Goal: Transaction & Acquisition: Book appointment/travel/reservation

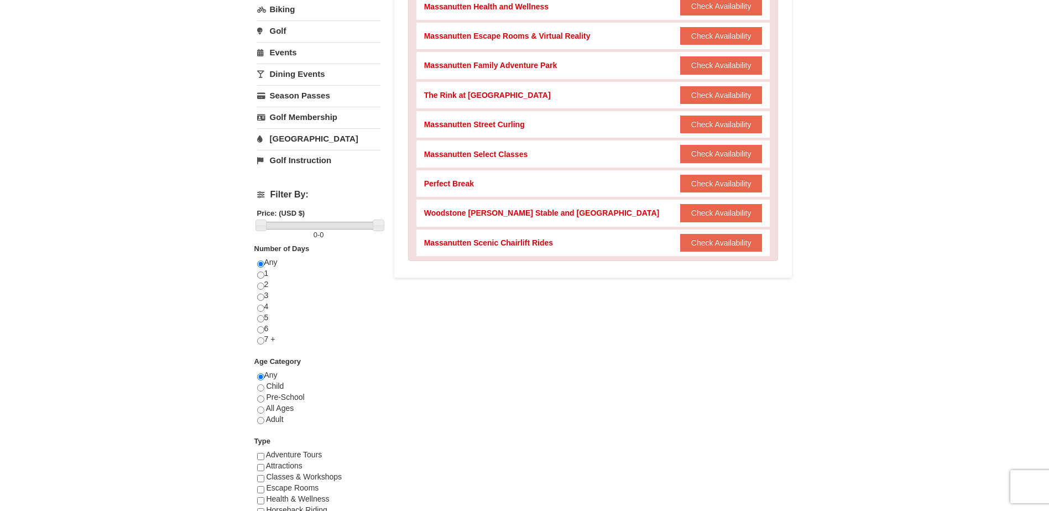
scroll to position [276, 0]
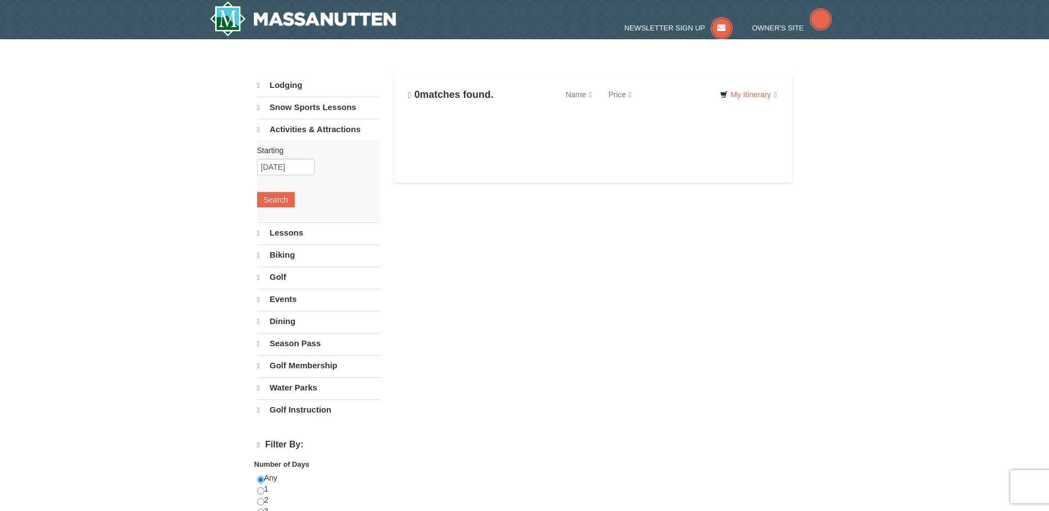
select select "10"
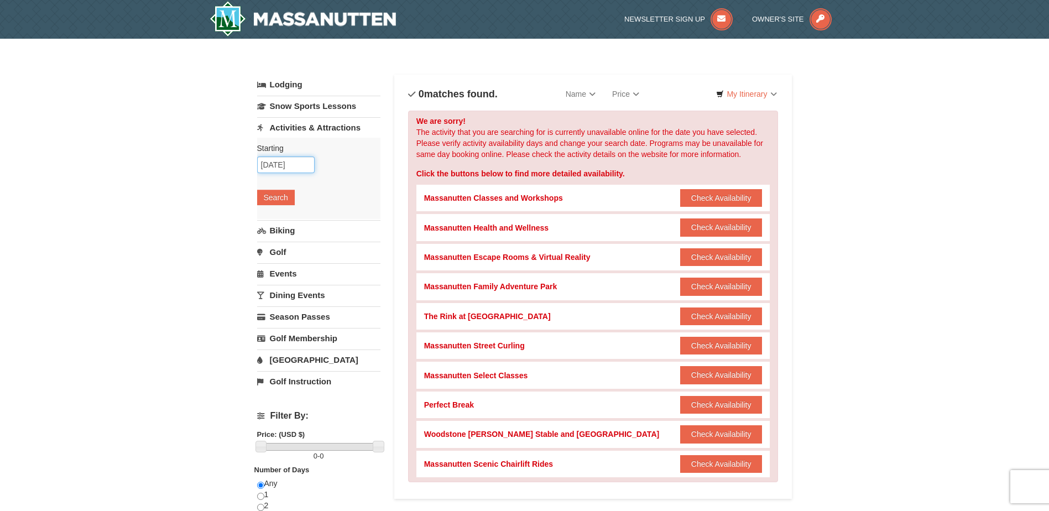
click at [280, 164] on input "[DATE]" at bounding box center [285, 164] width 57 height 17
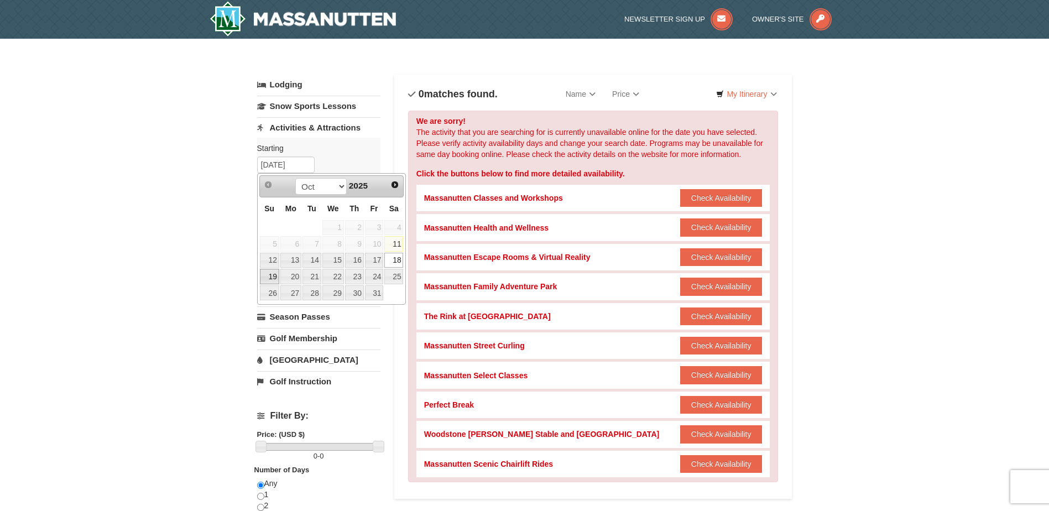
click at [266, 279] on link "19" at bounding box center [269, 276] width 19 height 15
type input "10/19/2025"
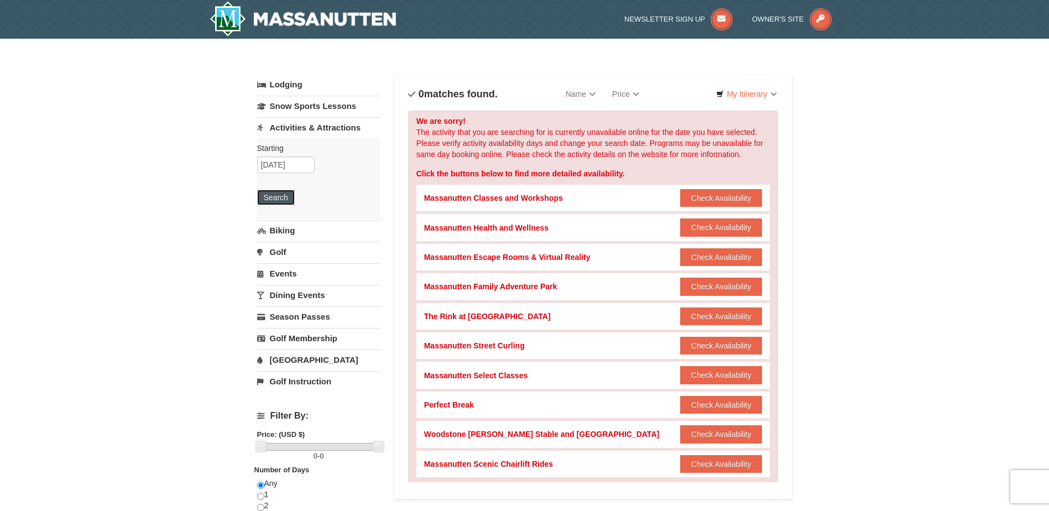
click at [279, 200] on button "Search" at bounding box center [276, 197] width 38 height 15
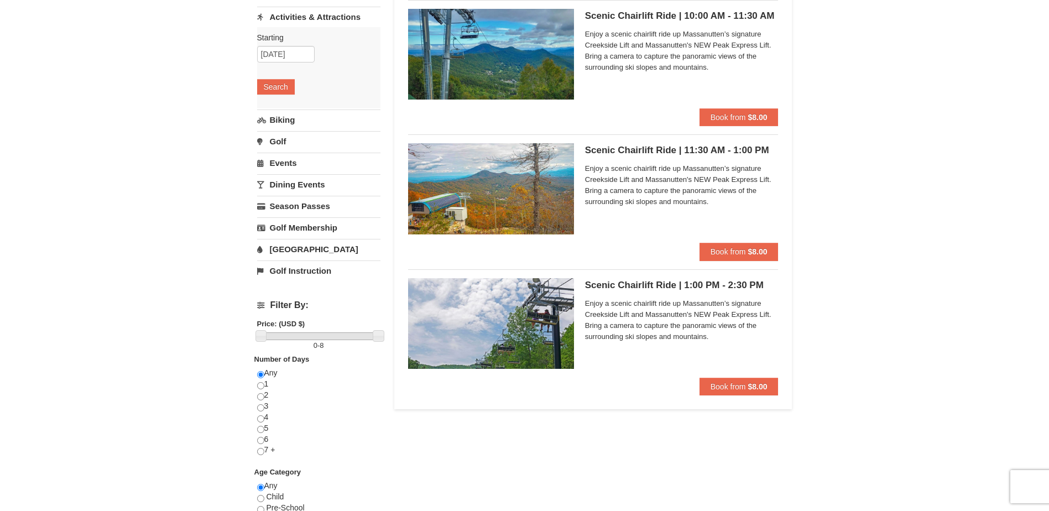
scroll to position [55, 0]
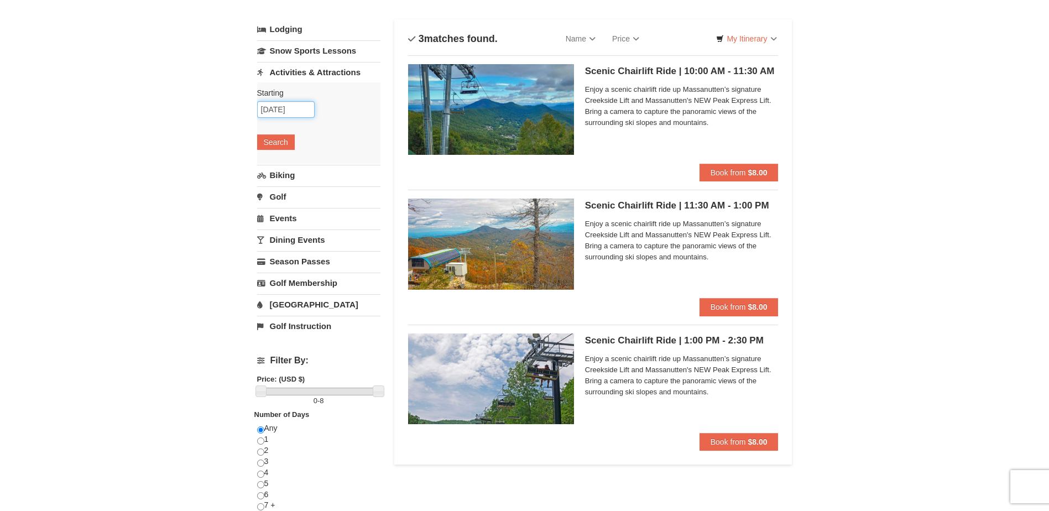
click at [302, 108] on input "10/19/2025" at bounding box center [285, 109] width 57 height 17
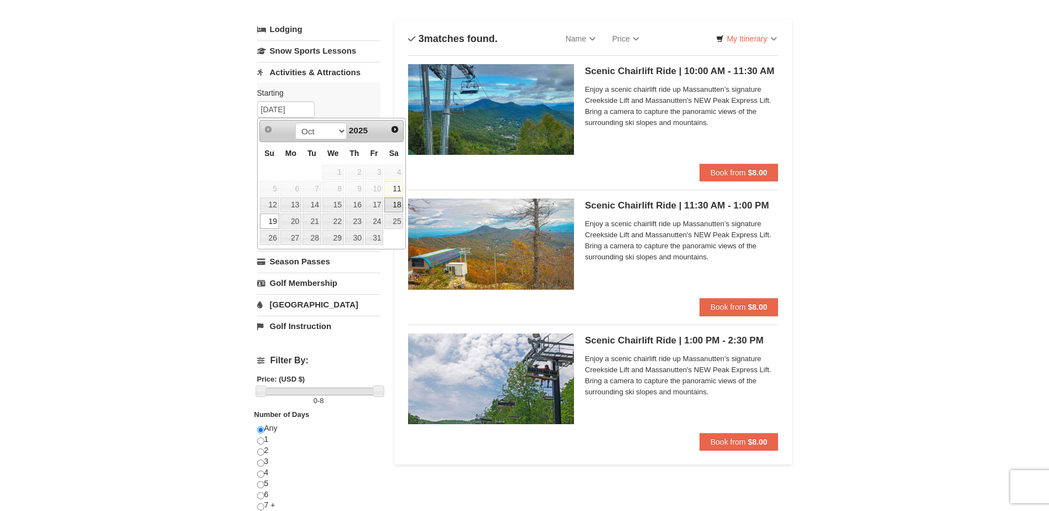
click at [399, 201] on link "18" at bounding box center [393, 204] width 19 height 15
type input "[DATE]"
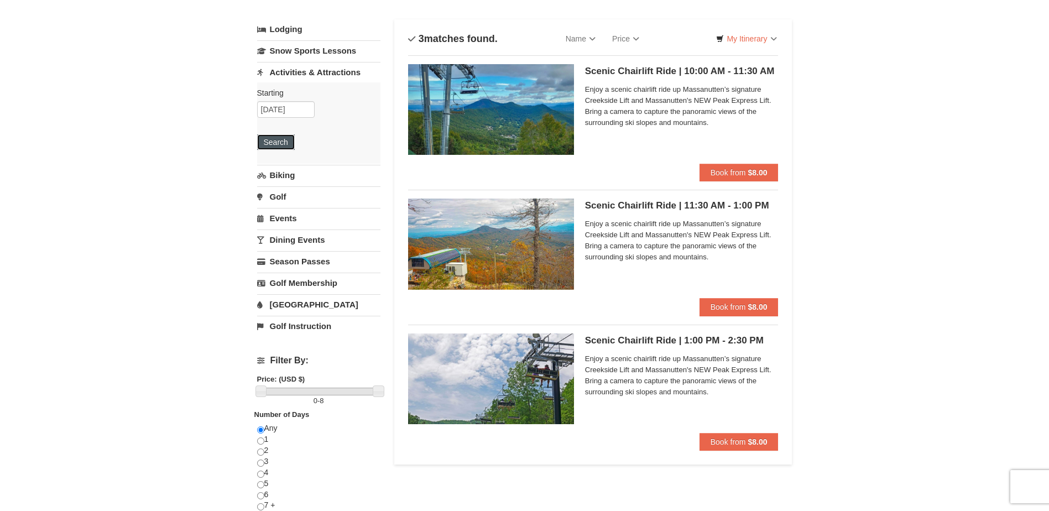
click at [283, 140] on button "Search" at bounding box center [276, 141] width 38 height 15
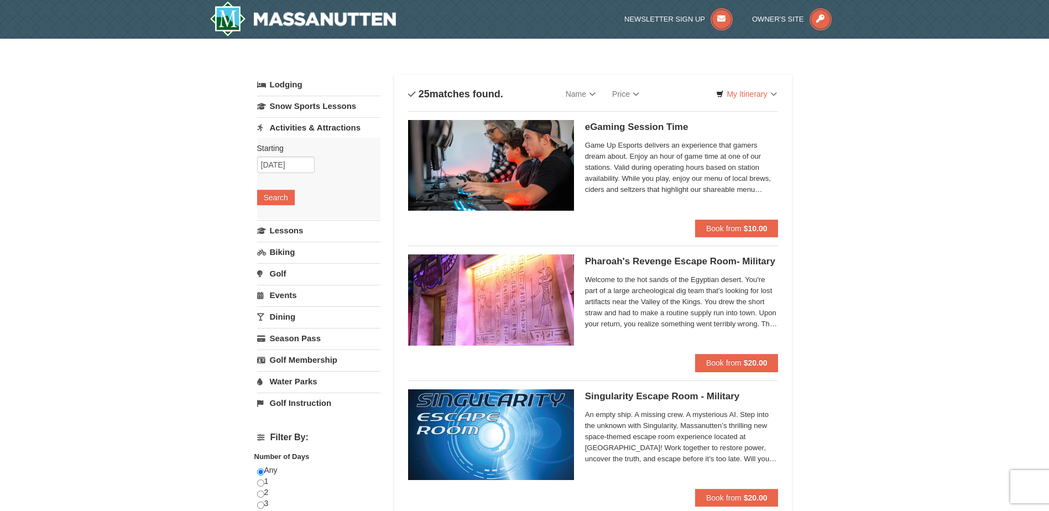
select select "10"
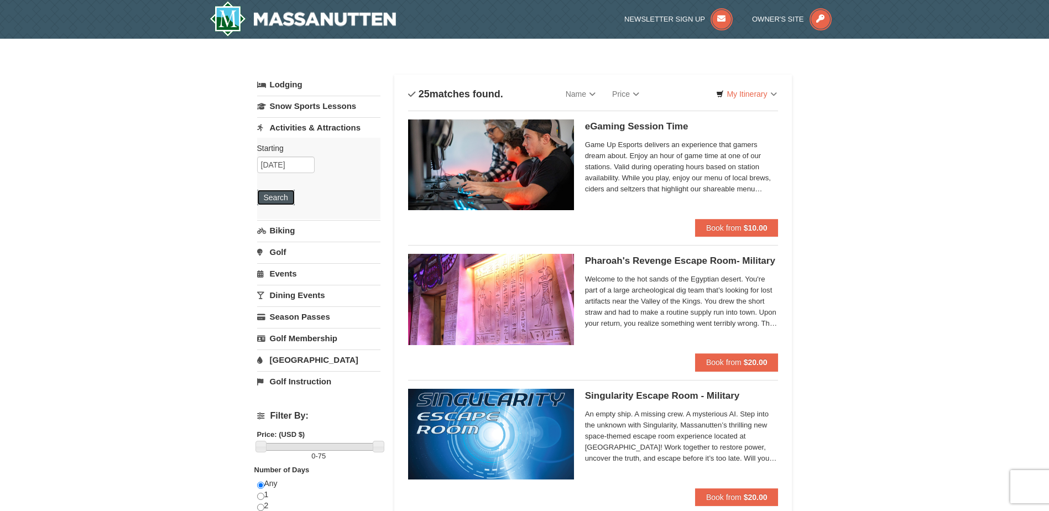
click at [274, 193] on button "Search" at bounding box center [276, 197] width 38 height 15
click at [276, 160] on input "[DATE]" at bounding box center [285, 164] width 57 height 17
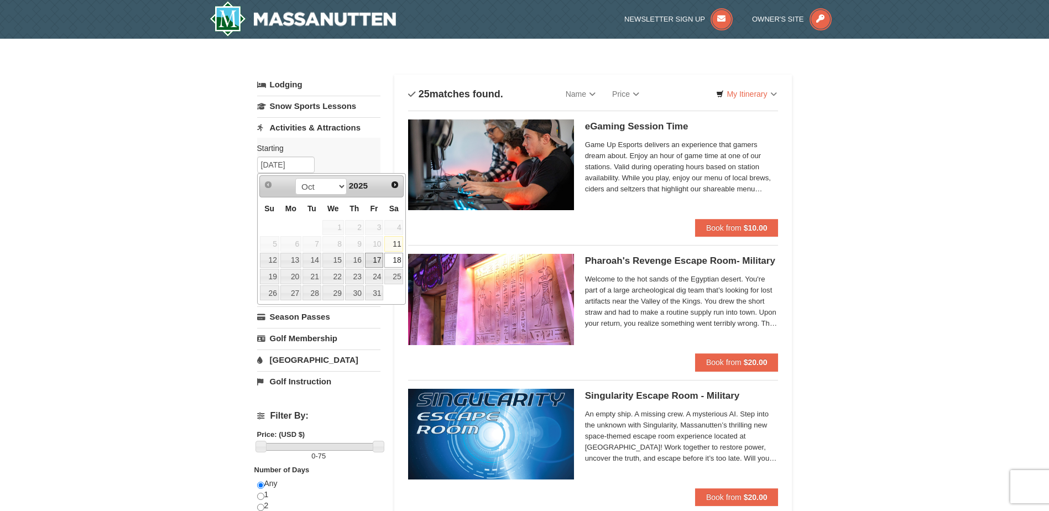
click at [373, 263] on link "17" at bounding box center [374, 260] width 19 height 15
type input "10/17/2025"
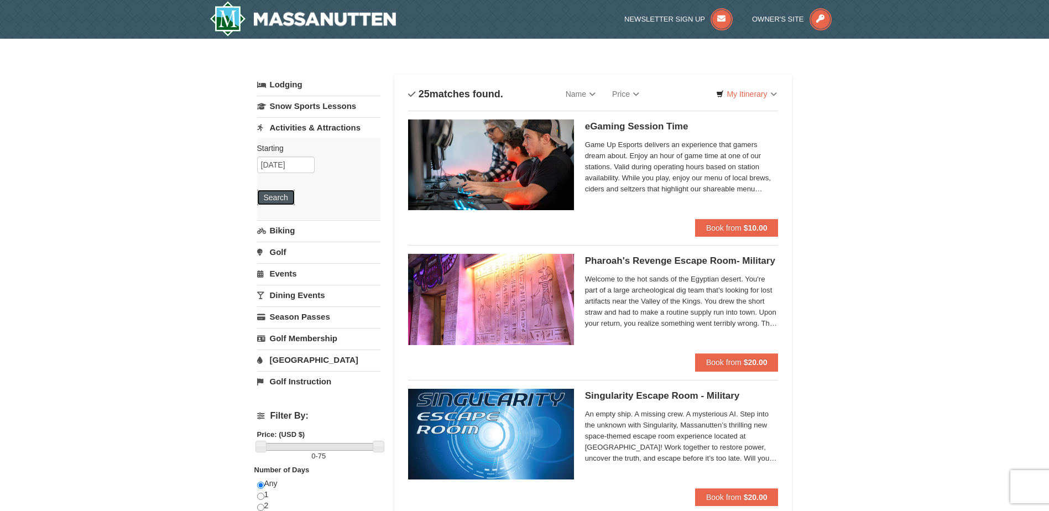
click at [281, 197] on button "Search" at bounding box center [276, 197] width 38 height 15
click at [277, 165] on input "10/17/2025" at bounding box center [285, 164] width 57 height 17
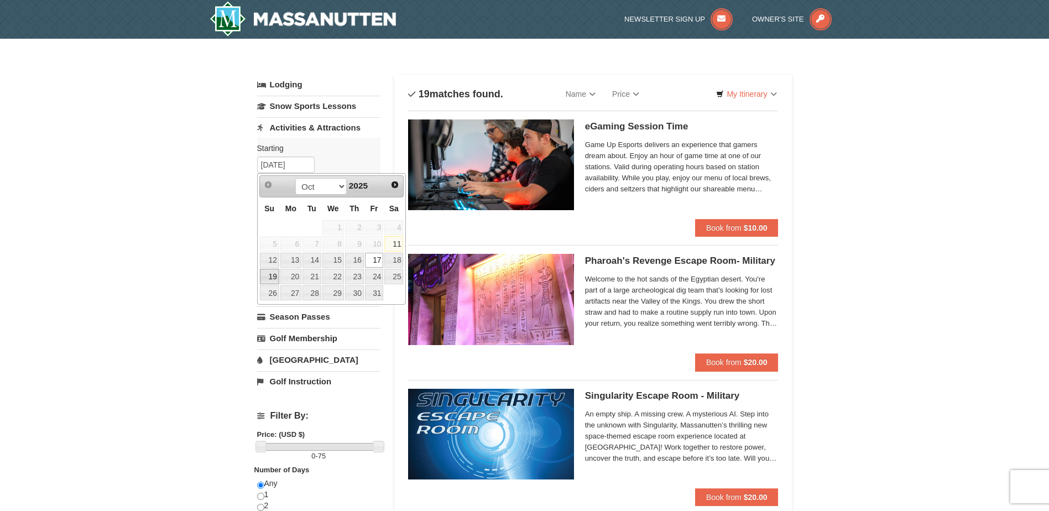
click at [271, 276] on link "19" at bounding box center [269, 276] width 19 height 15
type input "[DATE]"
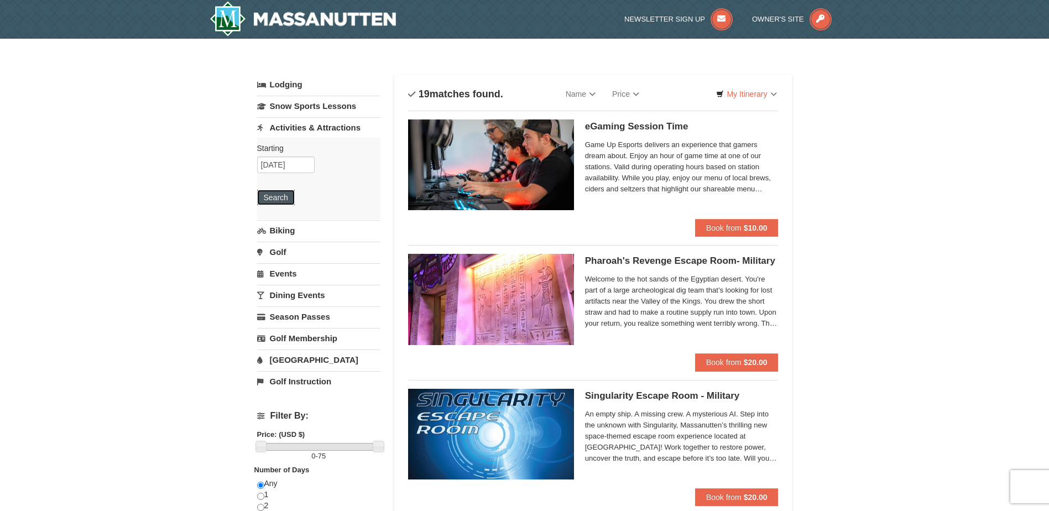
click at [282, 198] on button "Search" at bounding box center [276, 197] width 38 height 15
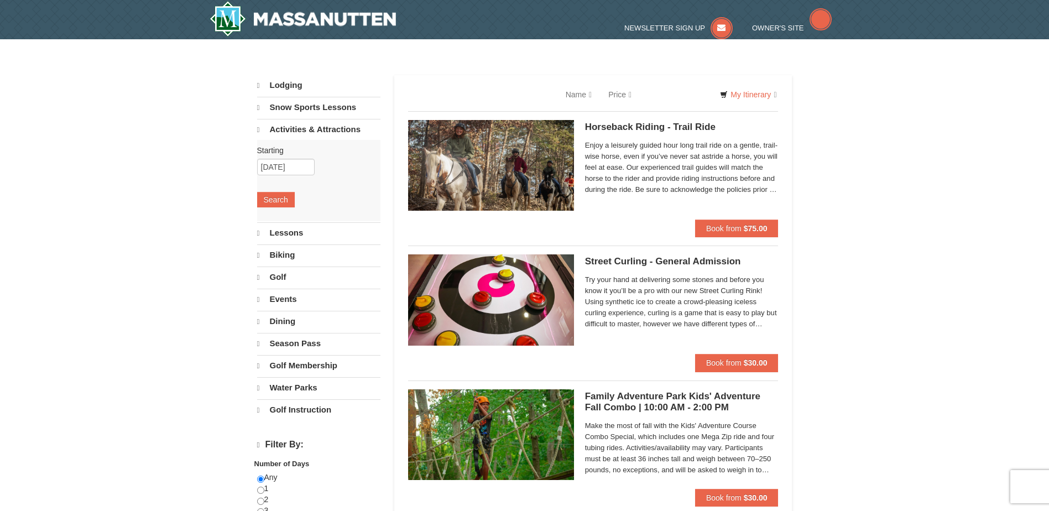
select select "10"
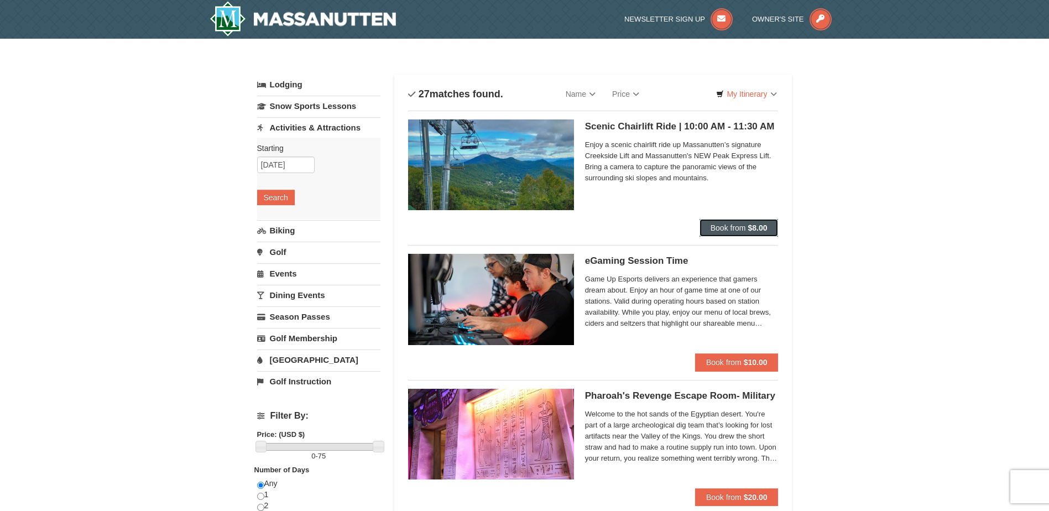
click at [728, 228] on span "Book from" at bounding box center [727, 227] width 35 height 9
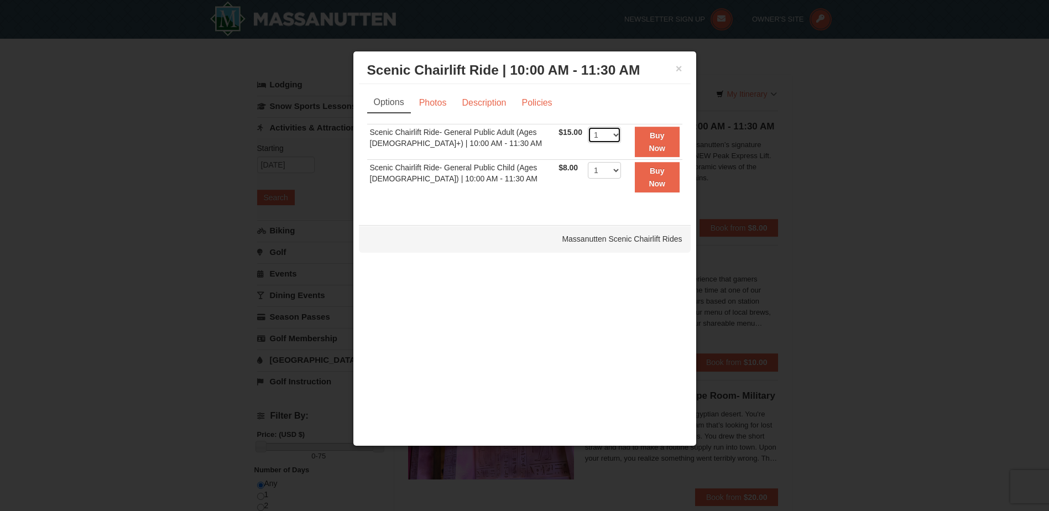
click at [603, 137] on select "1 2 3 4 5 6 7 8 9 10 11 12 13 14 15 16 17 18 19 20 21 22" at bounding box center [604, 135] width 33 height 17
select select "2"
click at [588, 127] on select "1 2 3 4 5 6 7 8 9 10 11 12 13 14 15 16 17 18 19 20 21 22" at bounding box center [604, 135] width 33 height 17
click at [656, 145] on strong "Buy Now" at bounding box center [657, 141] width 17 height 21
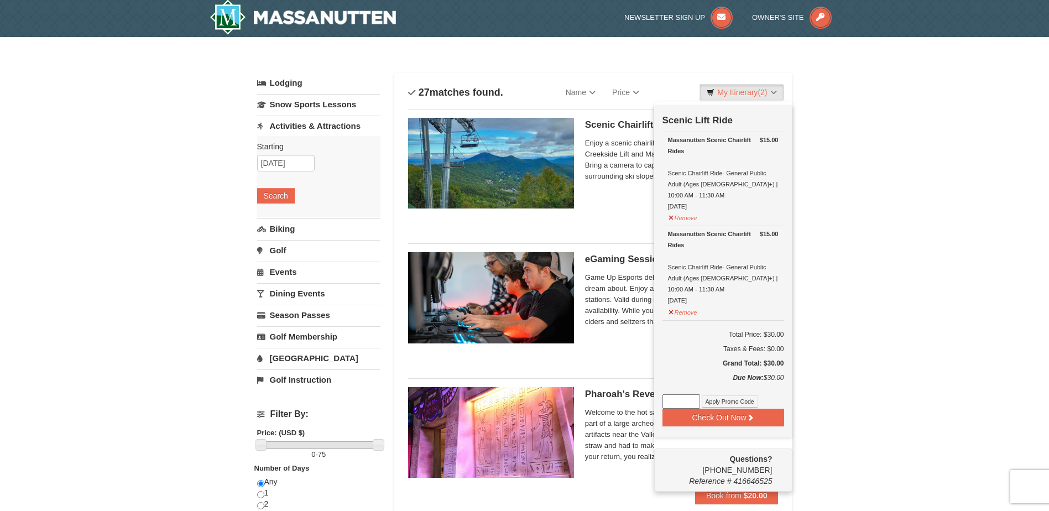
scroll to position [3, 0]
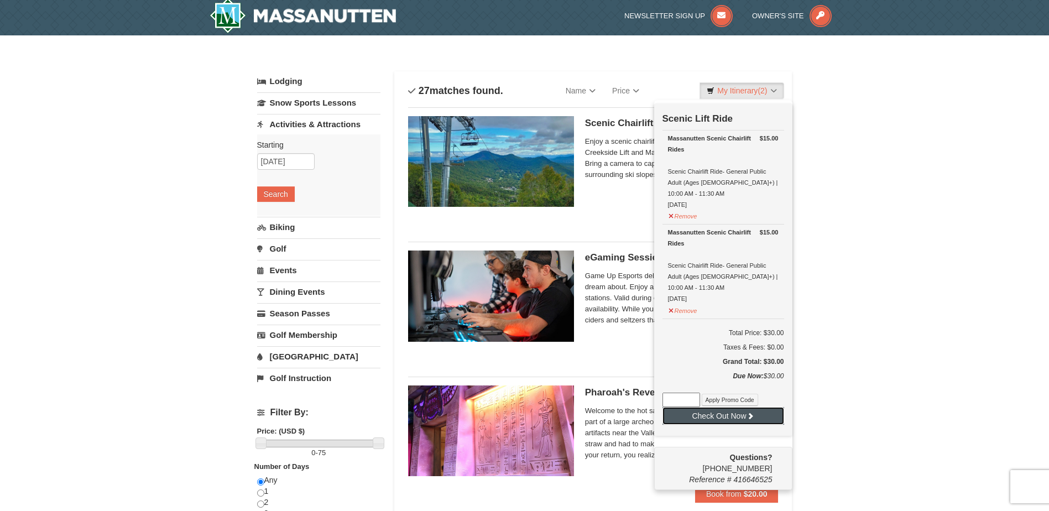
click at [721, 407] on button "Check Out Now" at bounding box center [723, 416] width 122 height 18
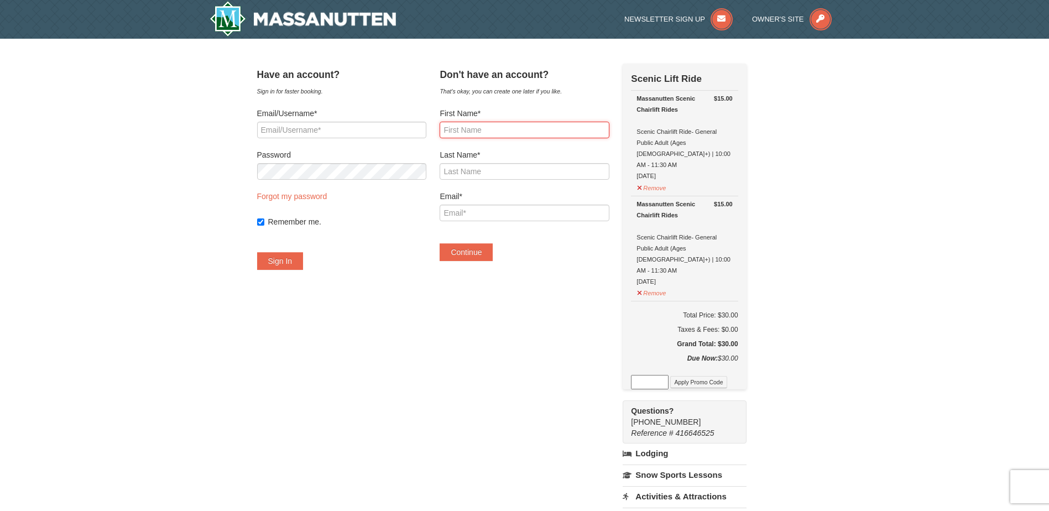
click at [465, 129] on input "First Name*" at bounding box center [524, 130] width 169 height 17
type input "Laura"
type input "Caldwell"
type input "CALDWELLLAURAE@GMAIL.COM"
click at [482, 256] on button "Continue" at bounding box center [466, 252] width 53 height 18
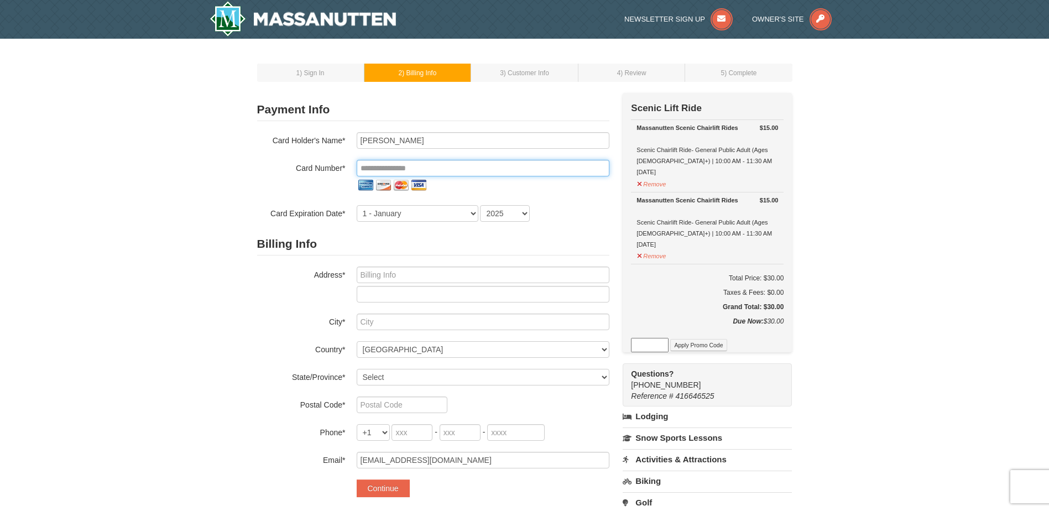
click at [470, 165] on input "tel" at bounding box center [483, 168] width 253 height 17
type input "**********"
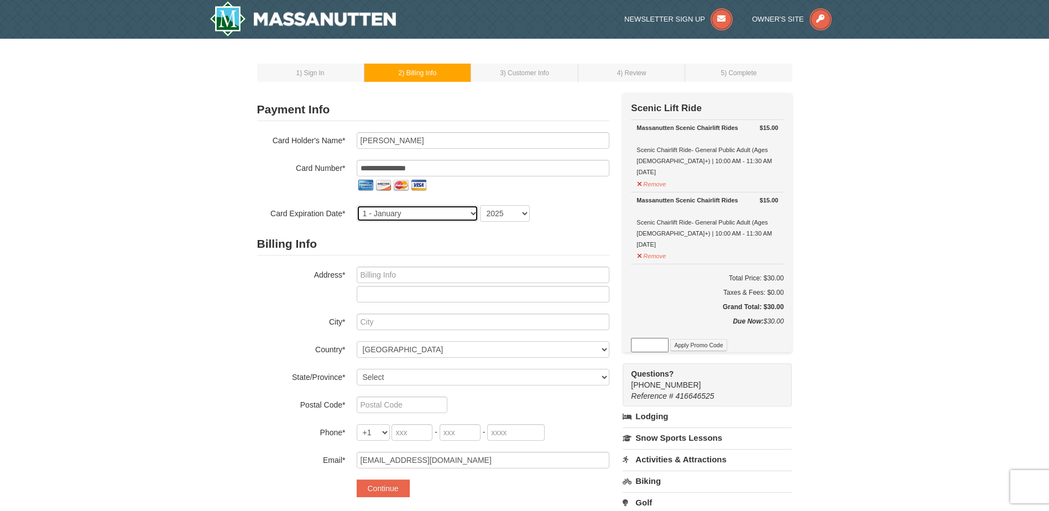
select select "9"
select select "2028"
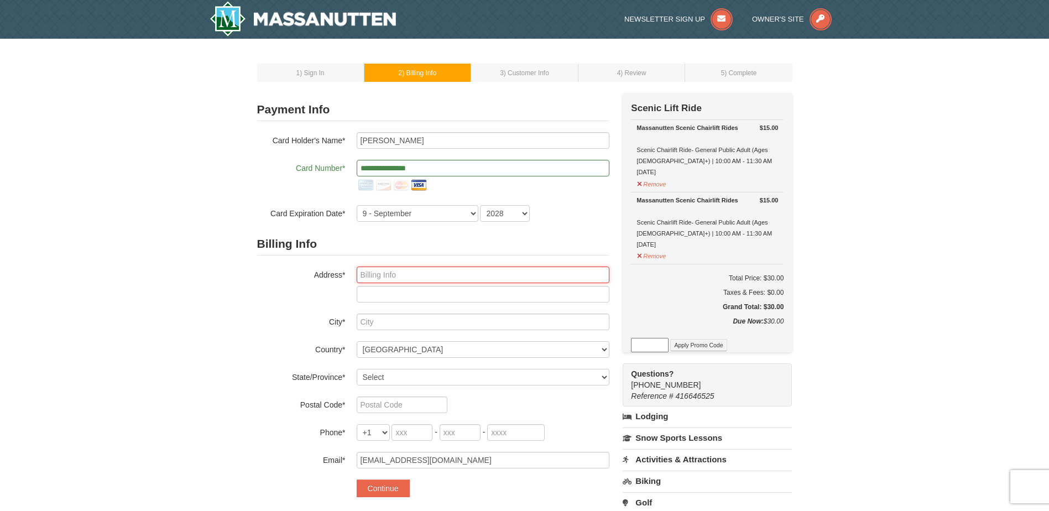
click at [409, 279] on input "text" at bounding box center [483, 274] width 253 height 17
type input "276 Baldwin Cir"
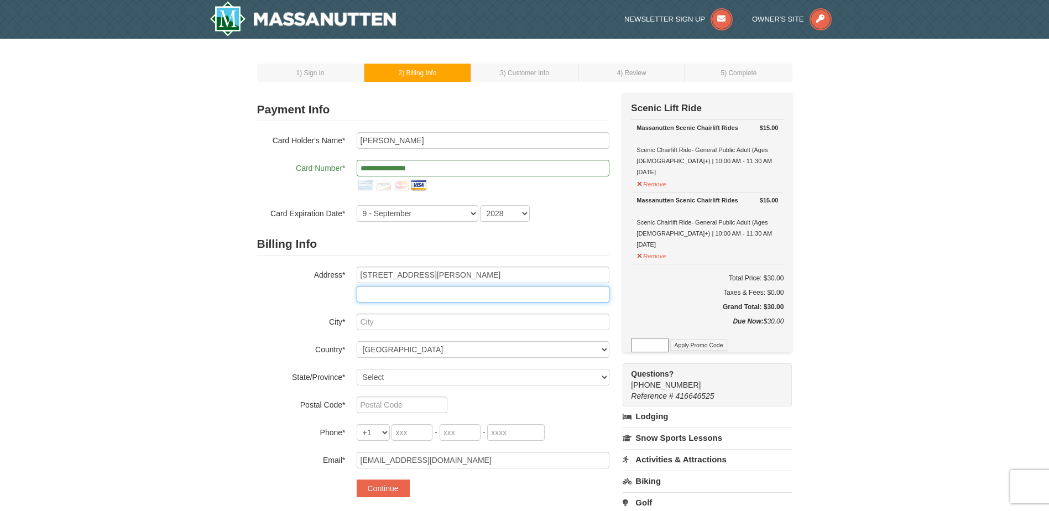
type input "Lynchburg, VA 24502-6607"
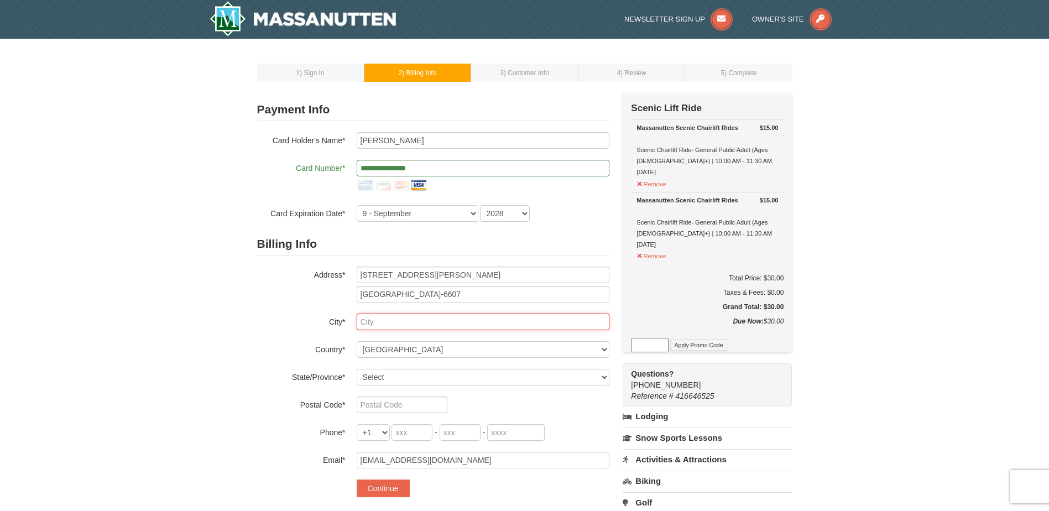
type input "Lynchburg"
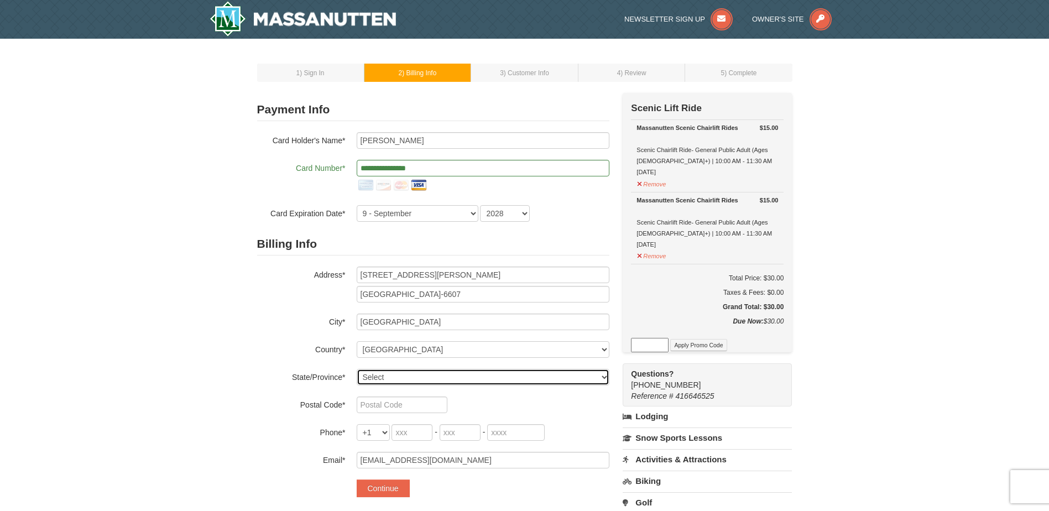
select select "VA"
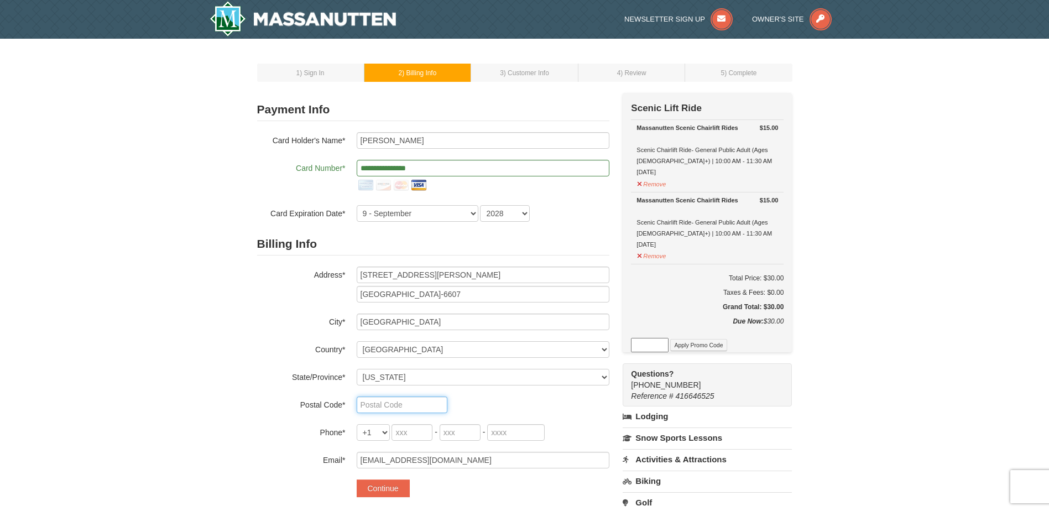
type input "24502"
type input "804"
type input "239"
type input "9084"
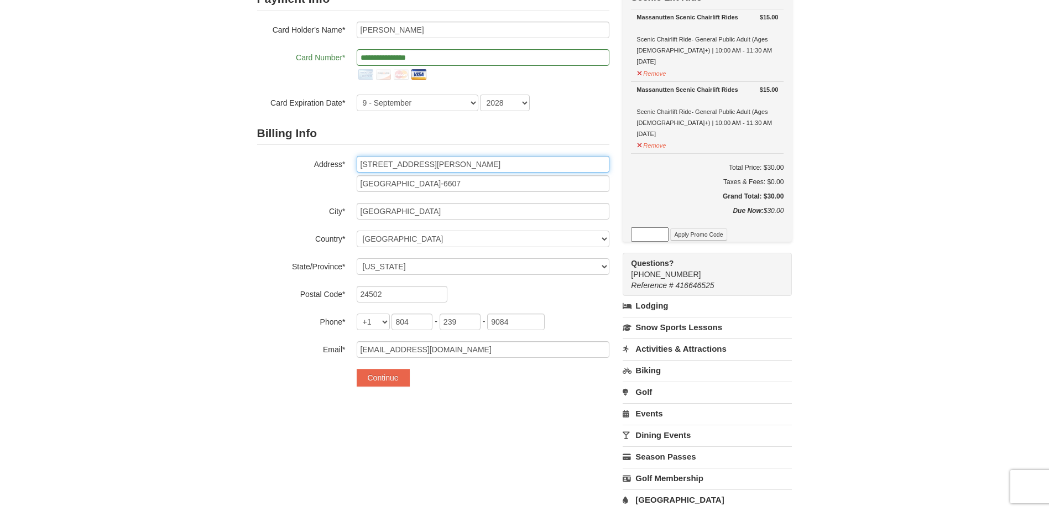
scroll to position [166, 0]
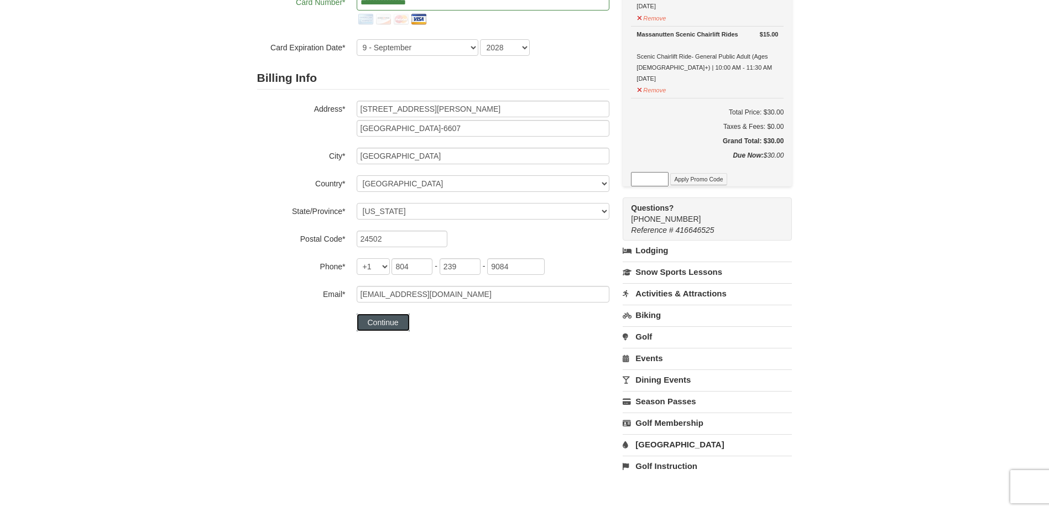
click at [372, 326] on button "Continue" at bounding box center [383, 322] width 53 height 18
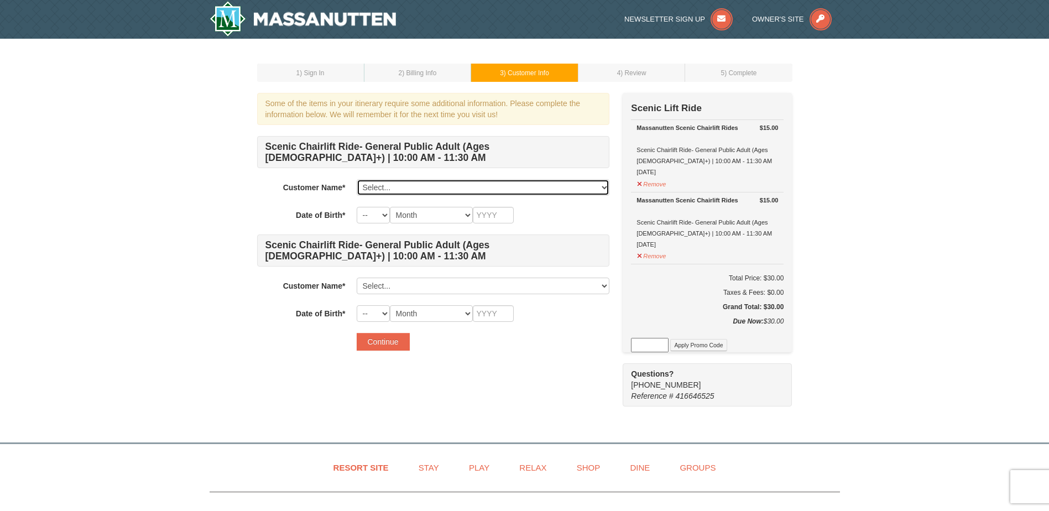
click at [415, 187] on select "Select... Laura Caldwell Add New..." at bounding box center [483, 187] width 253 height 17
select select "28373594"
click at [357, 179] on select "Select... Laura Caldwell Add New..." at bounding box center [483, 187] width 253 height 17
click at [390, 216] on select "Month January February March April May June July August September October Novem…" at bounding box center [431, 215] width 83 height 17
select select "12"
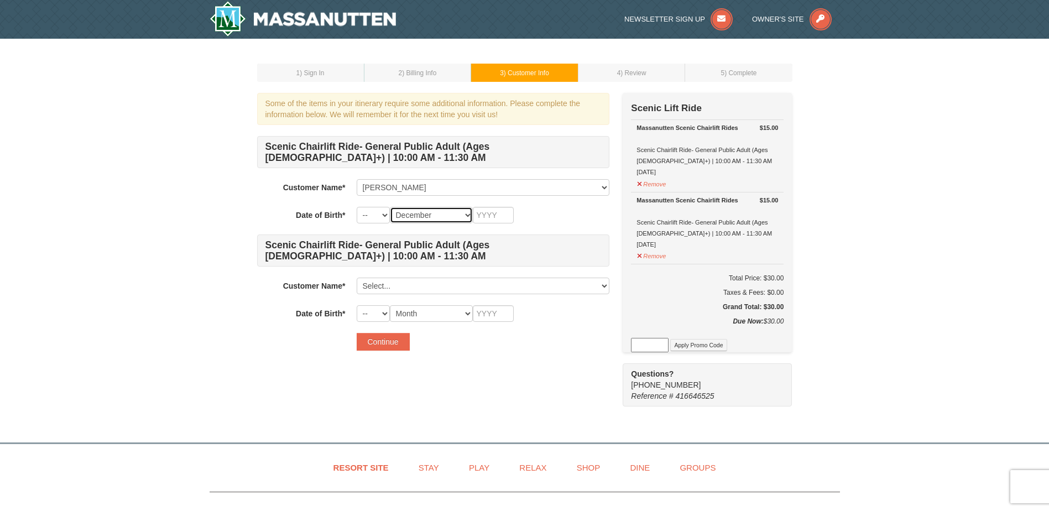
click at [390, 207] on select "Month January February March April May June July August September October Novem…" at bounding box center [431, 215] width 83 height 17
click at [388, 215] on select "-- 01 02 03 04 05 06 07 08 09 10 11 12 13 14 15 16 17 18 19 20 21 22 23 24 25 2…" at bounding box center [373, 215] width 33 height 17
select select "24"
click at [357, 207] on select "-- 01 02 03 04 05 06 07 08 09 10 11 12 13 14 15 16 17 18 19 20 21 22 23 24 25 2…" at bounding box center [373, 215] width 33 height 17
click at [493, 213] on input "text" at bounding box center [493, 215] width 41 height 17
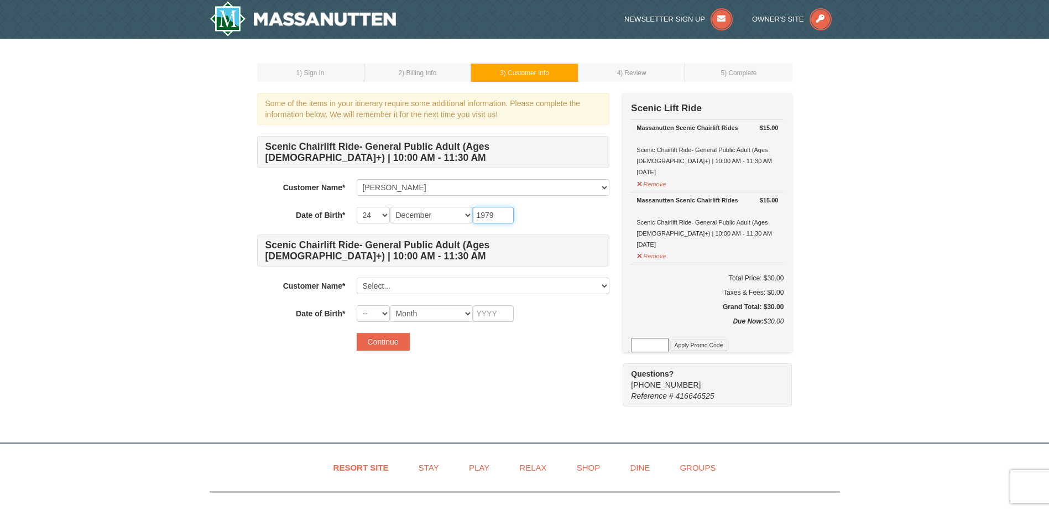
type input "1979"
click at [411, 288] on select "Select... Laura Caldwell Add New..." at bounding box center [483, 286] width 253 height 17
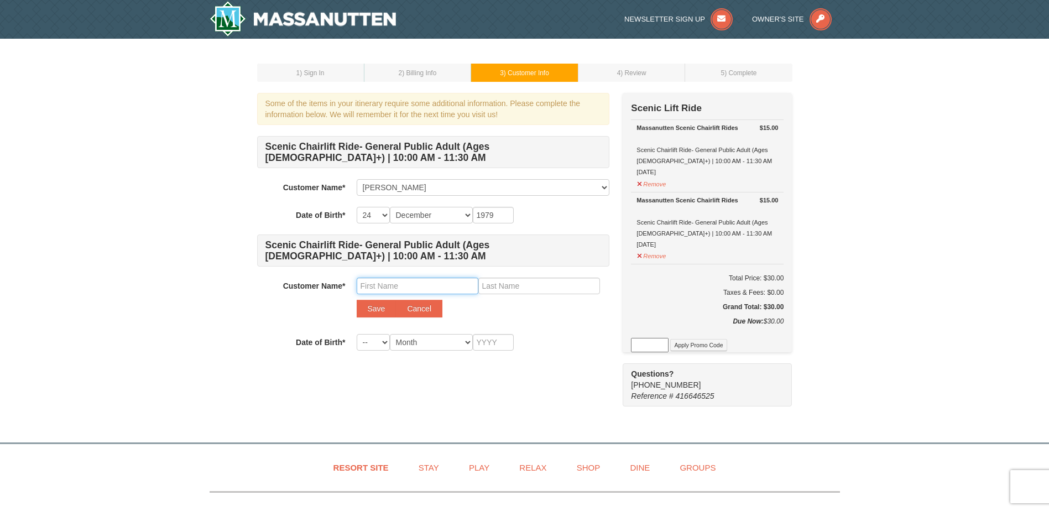
click at [382, 291] on input "text" at bounding box center [418, 286] width 122 height 17
type input "Justin"
click at [527, 281] on input "text" at bounding box center [539, 286] width 122 height 17
type input "Trout"
click at [385, 342] on select "-- 01 02 03 04 05 06 07 08 09 10 11 12 13 14 15 16 17 18 19 20 21 22 23 24 25 2…" at bounding box center [373, 342] width 33 height 17
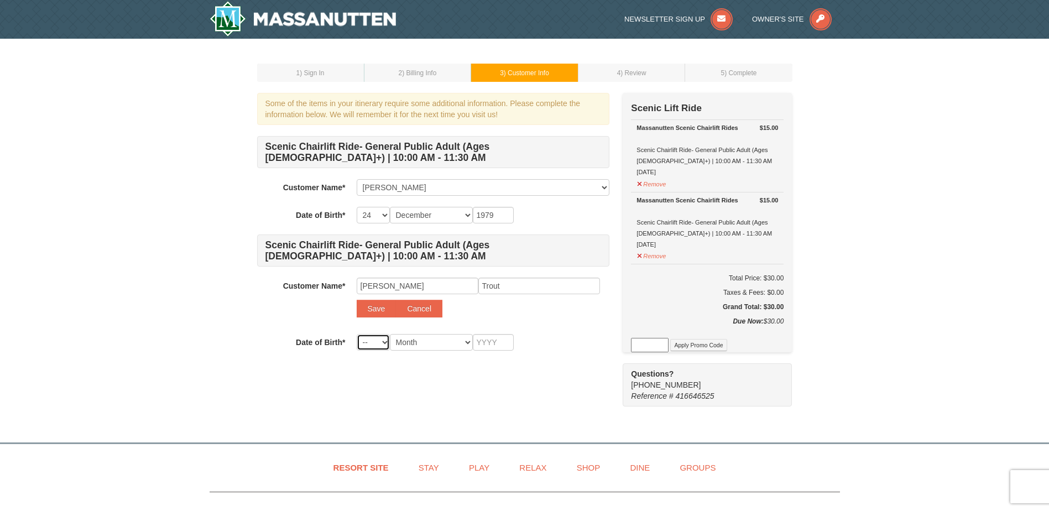
select select "09"
click at [357, 334] on select "-- 01 02 03 04 05 06 07 08 09 10 11 12 13 14 15 16 17 18 19 20 21 22 23 24 25 2…" at bounding box center [373, 342] width 33 height 17
click at [440, 343] on select "Month January February March April May June July August September October Novem…" at bounding box center [431, 342] width 83 height 17
select select "11"
click at [390, 334] on select "Month January February March April May June July August September October Novem…" at bounding box center [431, 342] width 83 height 17
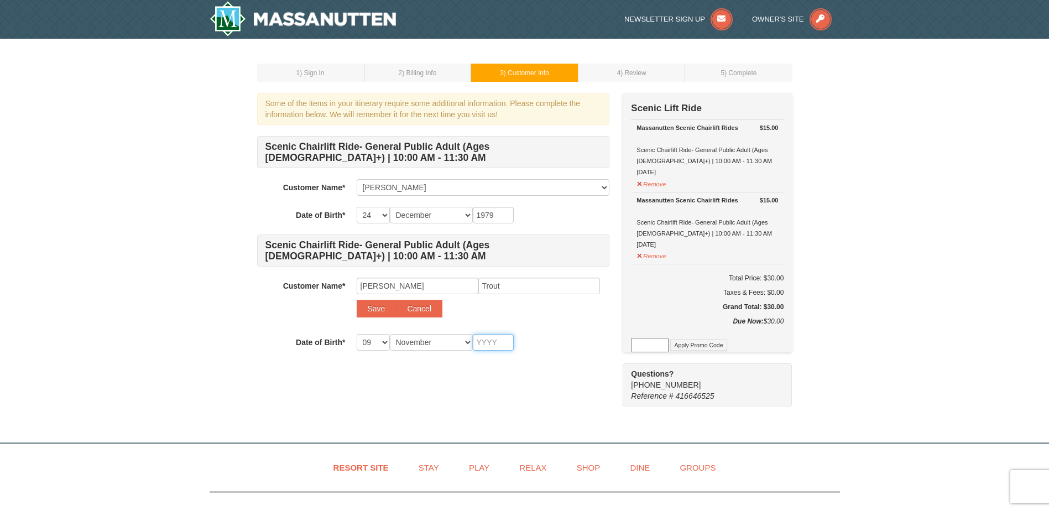
click at [487, 346] on input "text" at bounding box center [493, 342] width 41 height 17
type input "1976"
click at [370, 313] on button "Save" at bounding box center [377, 309] width 40 height 18
select select
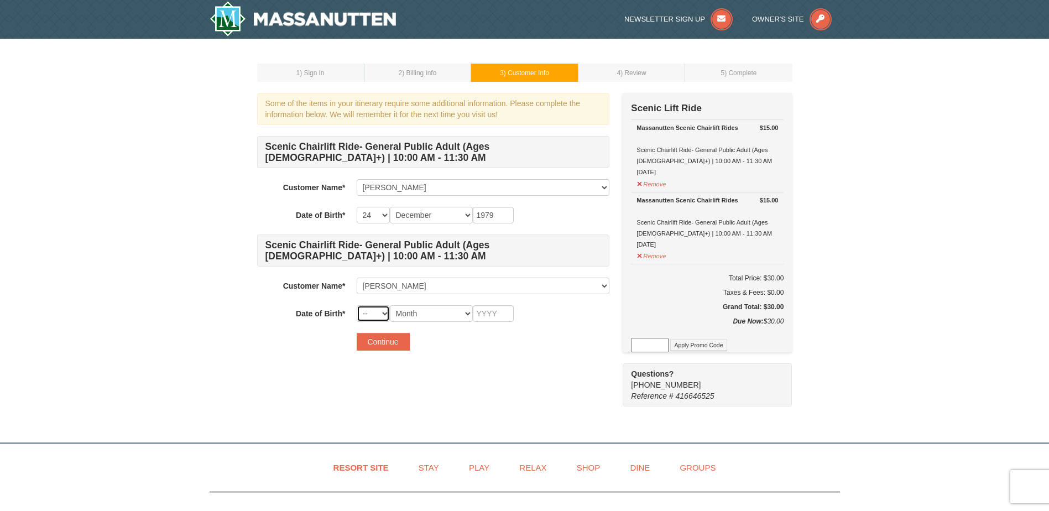
click at [383, 316] on select "-- 01 02 03 04 05 06 07 08 09 10 11 12 13 14 15 16 17 18 19 20 21 22 23 24 25 2…" at bounding box center [373, 313] width 33 height 17
select select "09"
click at [357, 305] on select "-- 01 02 03 04 05 06 07 08 09 10 11 12 13 14 15 16 17 18 19 20 21 22 23 24 25 2…" at bounding box center [373, 313] width 33 height 17
click at [462, 308] on select "Month January February March April May June July August September October Novem…" at bounding box center [431, 313] width 83 height 17
select select "11"
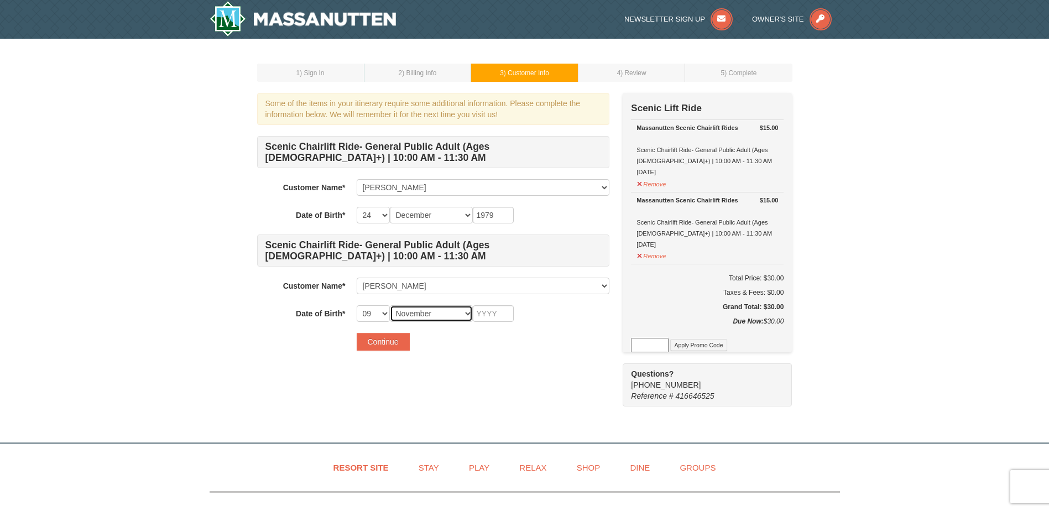
click at [390, 305] on select "Month January February March April May June July August September October Novem…" at bounding box center [431, 313] width 83 height 17
click at [485, 314] on input "text" at bounding box center [493, 313] width 41 height 17
type input "1976"
click at [374, 344] on button "Continue" at bounding box center [383, 342] width 53 height 18
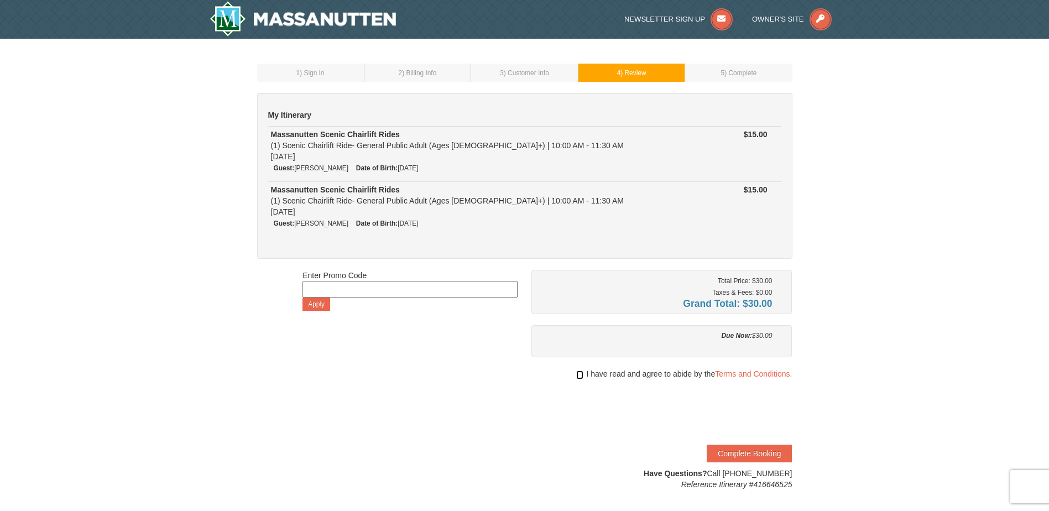
click at [579, 374] on input "checkbox" at bounding box center [579, 374] width 7 height 9
checkbox input "true"
click at [750, 448] on button "Complete Booking" at bounding box center [749, 454] width 85 height 18
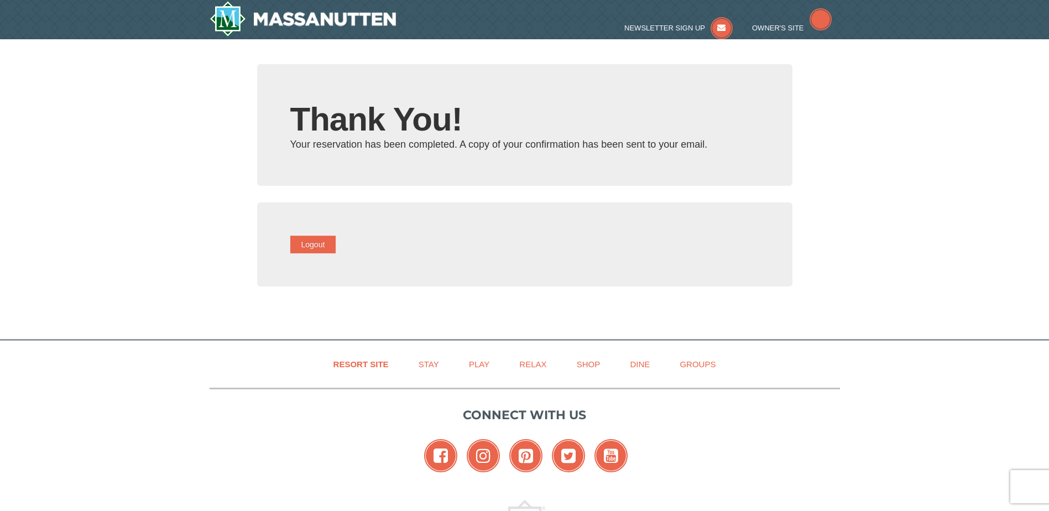
type input "[EMAIL_ADDRESS][DOMAIN_NAME]"
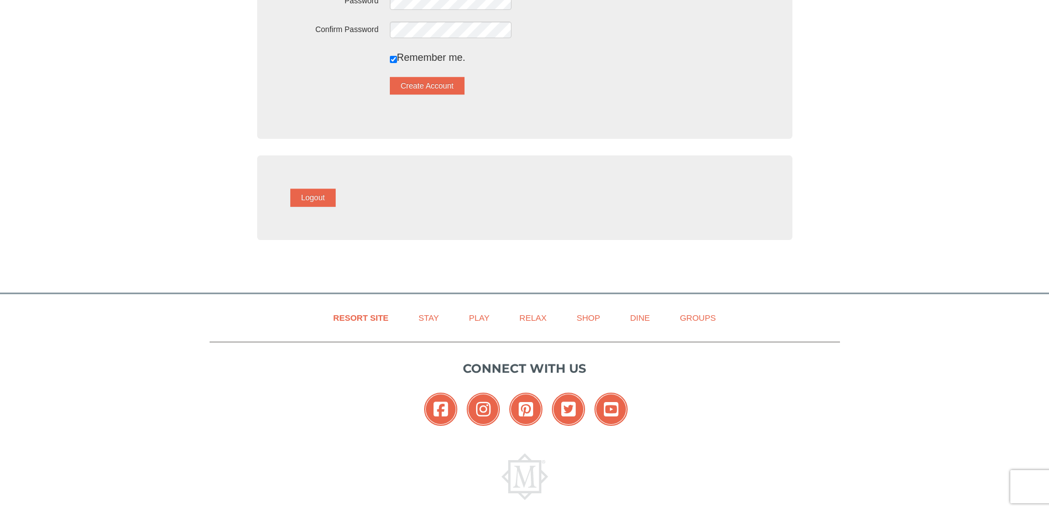
scroll to position [55, 0]
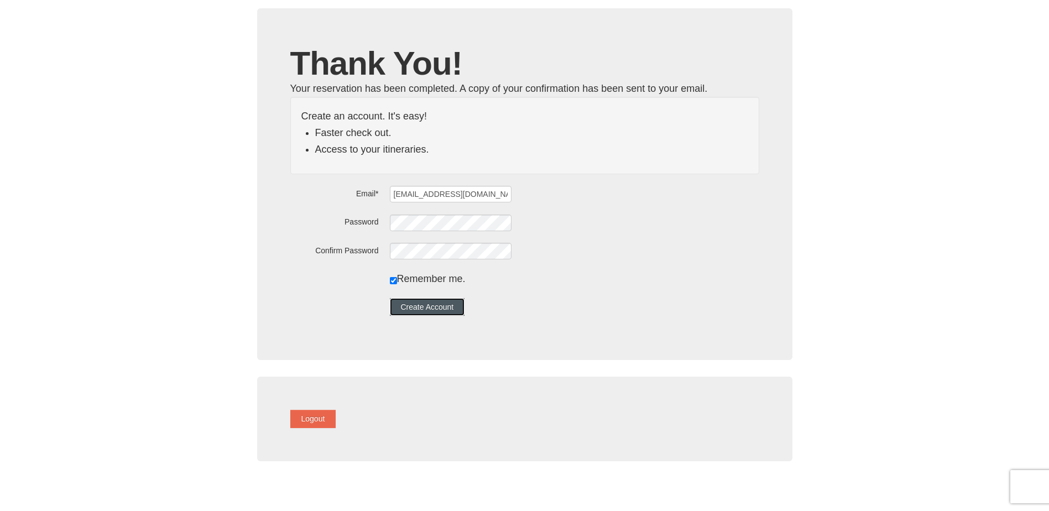
click at [431, 313] on button "Create Account" at bounding box center [427, 307] width 75 height 18
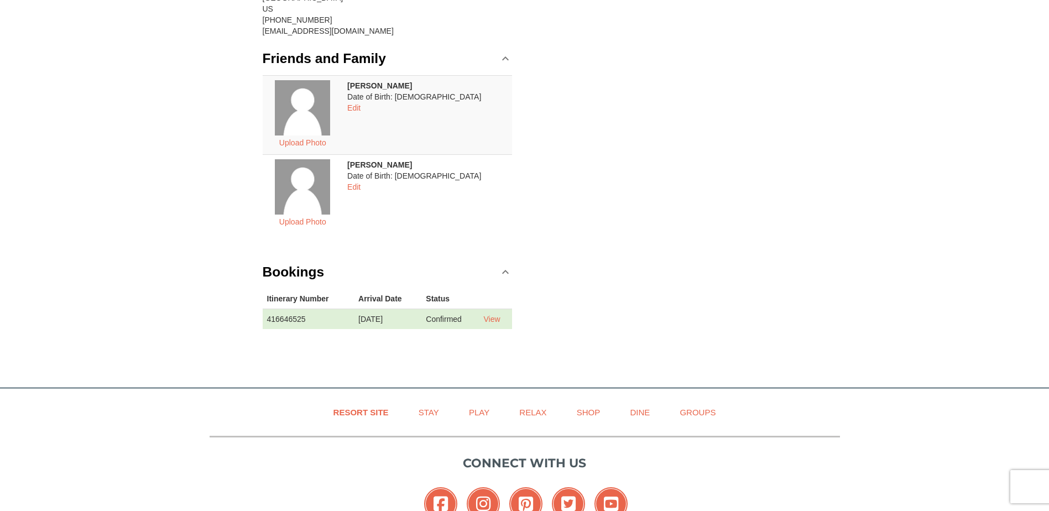
scroll to position [55, 0]
